Goal: Task Accomplishment & Management: Manage account settings

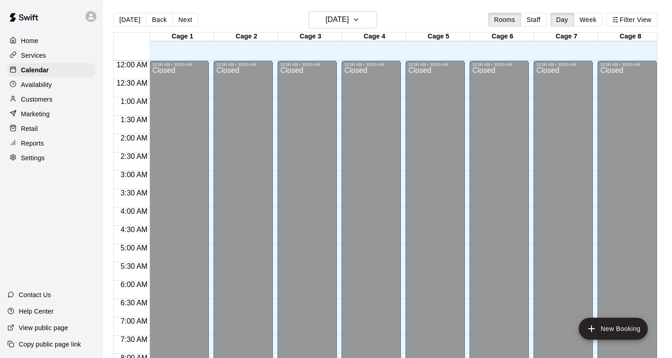
scroll to position [476, 0]
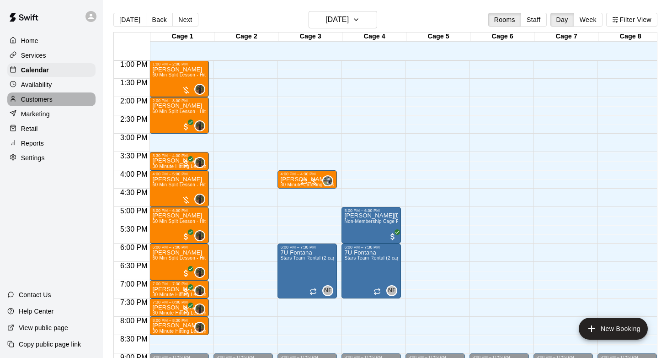
click at [50, 97] on p "Customers" at bounding box center [37, 99] width 32 height 9
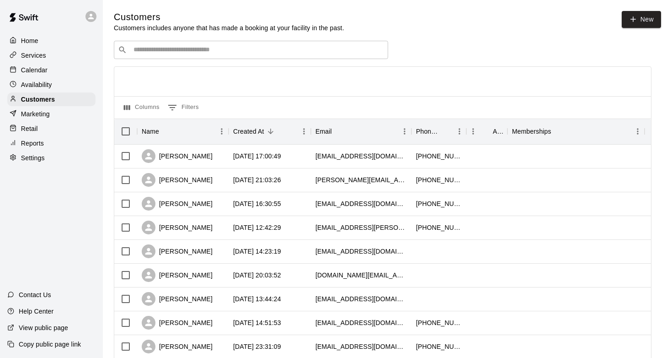
click at [167, 55] on div "​ ​" at bounding box center [251, 50] width 274 height 18
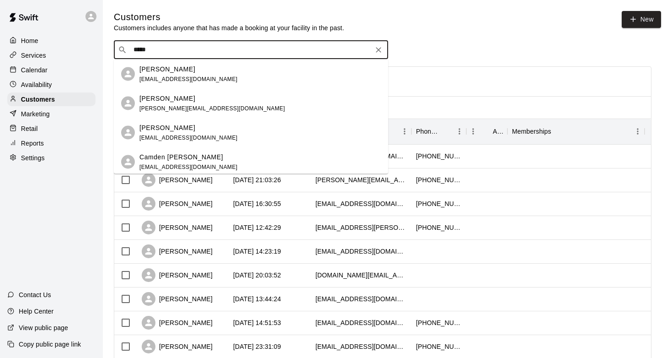
type input "*****"
click at [38, 71] on p "Calendar" at bounding box center [34, 69] width 27 height 9
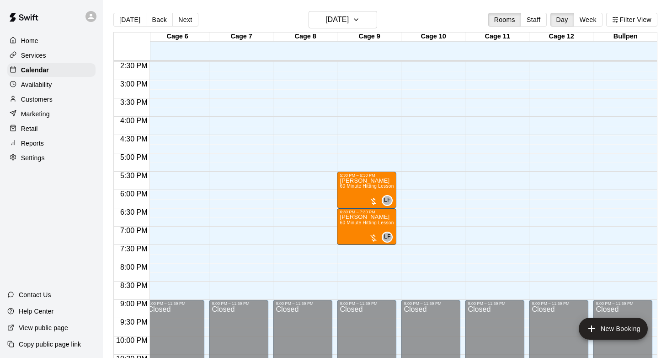
scroll to position [523, 325]
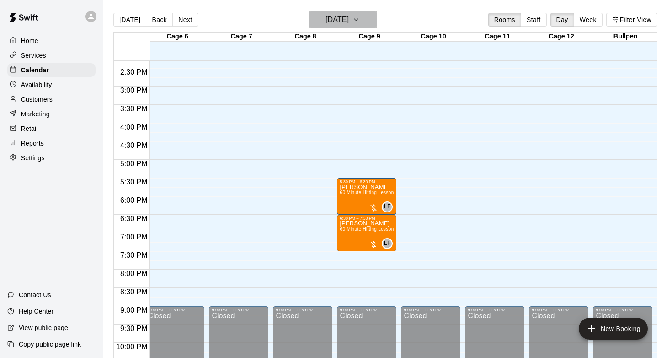
click at [326, 21] on h6 "[DATE]" at bounding box center [337, 19] width 23 height 13
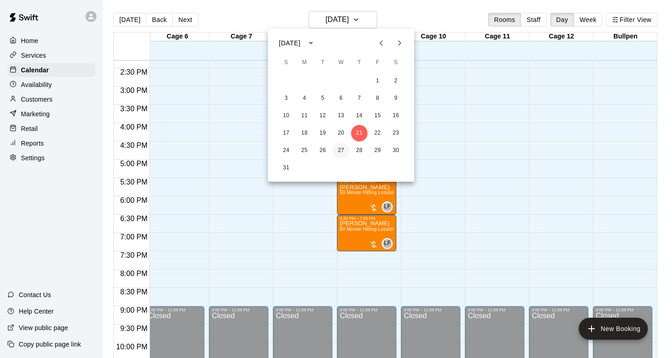
click at [338, 149] on button "27" at bounding box center [341, 150] width 16 height 16
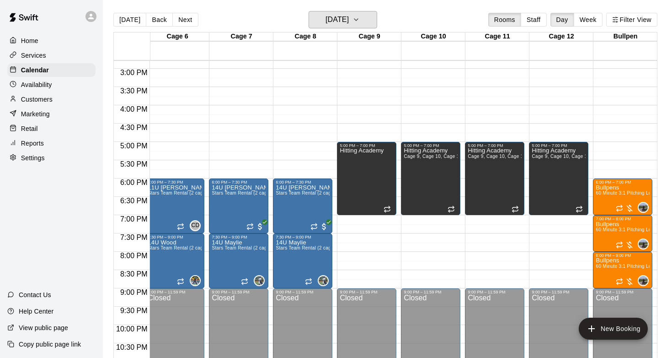
scroll to position [541, 325]
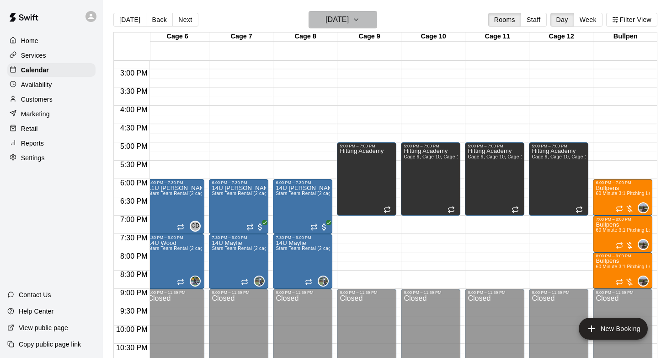
click at [349, 20] on h6 "[DATE]" at bounding box center [337, 19] width 23 height 13
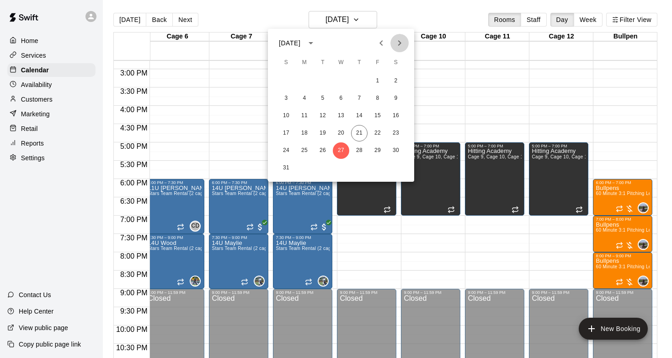
click at [403, 39] on icon "Next month" at bounding box center [399, 43] width 11 height 11
click at [342, 81] on button "3" at bounding box center [341, 81] width 16 height 16
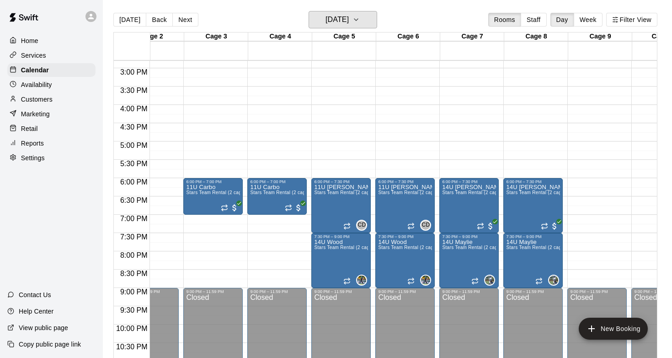
scroll to position [0, 0]
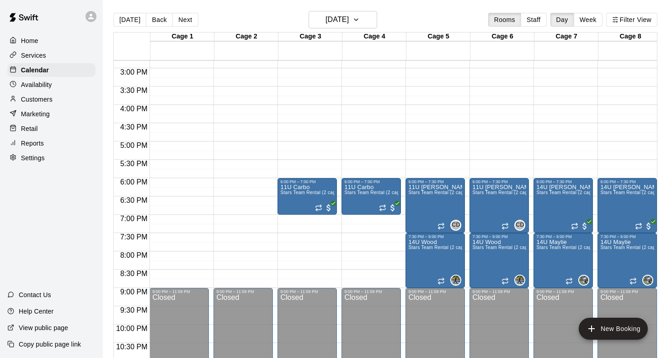
click at [59, 99] on div "Customers" at bounding box center [51, 99] width 88 height 14
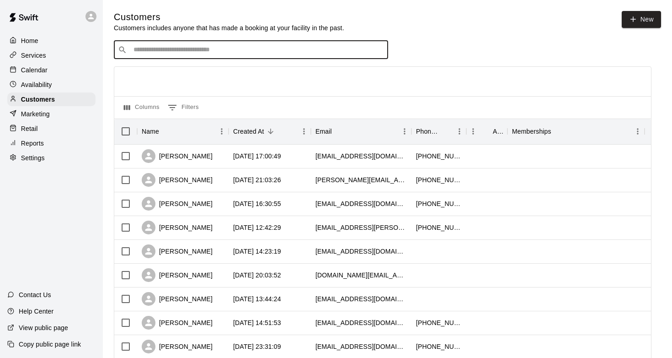
click at [170, 54] on input "Search customers by name or email" at bounding box center [257, 49] width 253 height 9
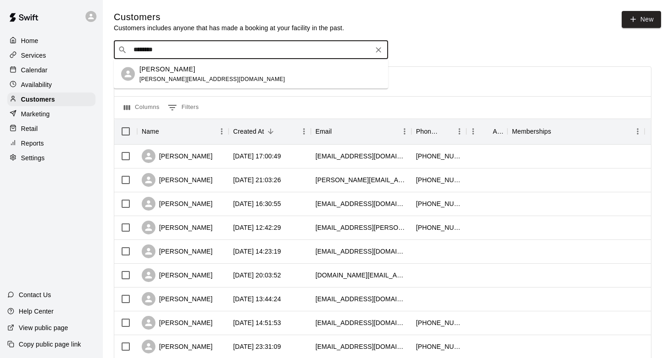
type input "*********"
click at [172, 75] on div "[PERSON_NAME] Cornell [EMAIL_ADDRESS][DOMAIN_NAME]" at bounding box center [212, 74] width 145 height 20
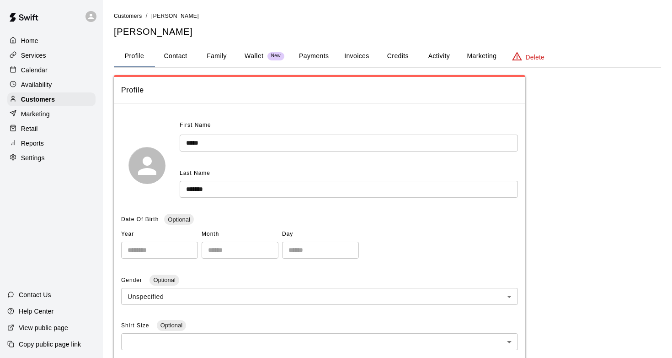
click at [443, 59] on button "Activity" at bounding box center [439, 56] width 41 height 22
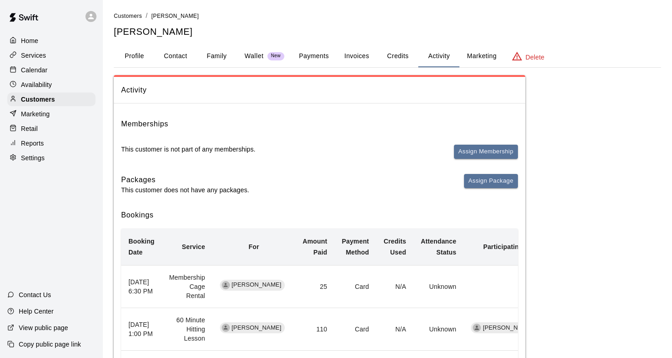
click at [326, 58] on button "Payments" at bounding box center [314, 56] width 44 height 22
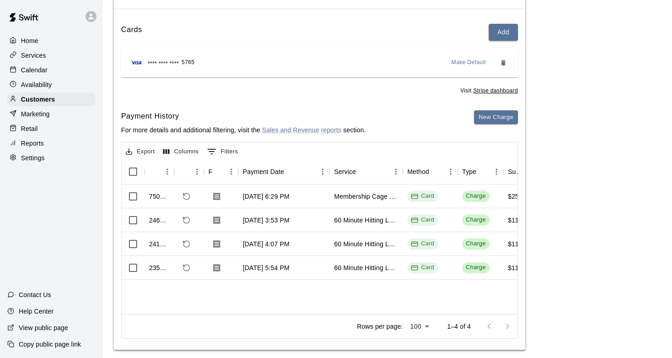
scroll to position [97, 0]
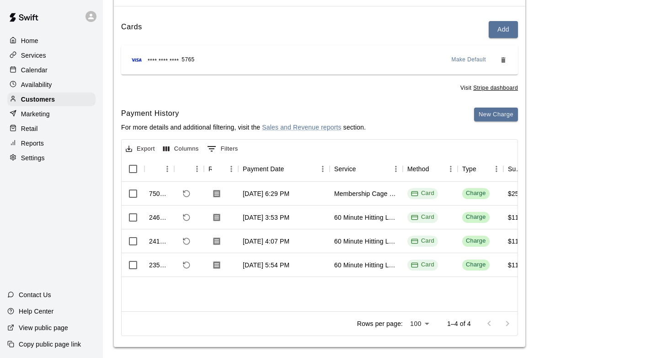
click at [57, 65] on div "Calendar" at bounding box center [51, 70] width 88 height 14
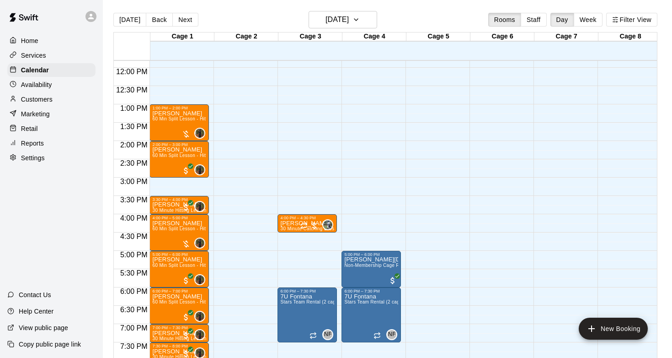
scroll to position [434, 0]
